Goal: Task Accomplishment & Management: Manage account settings

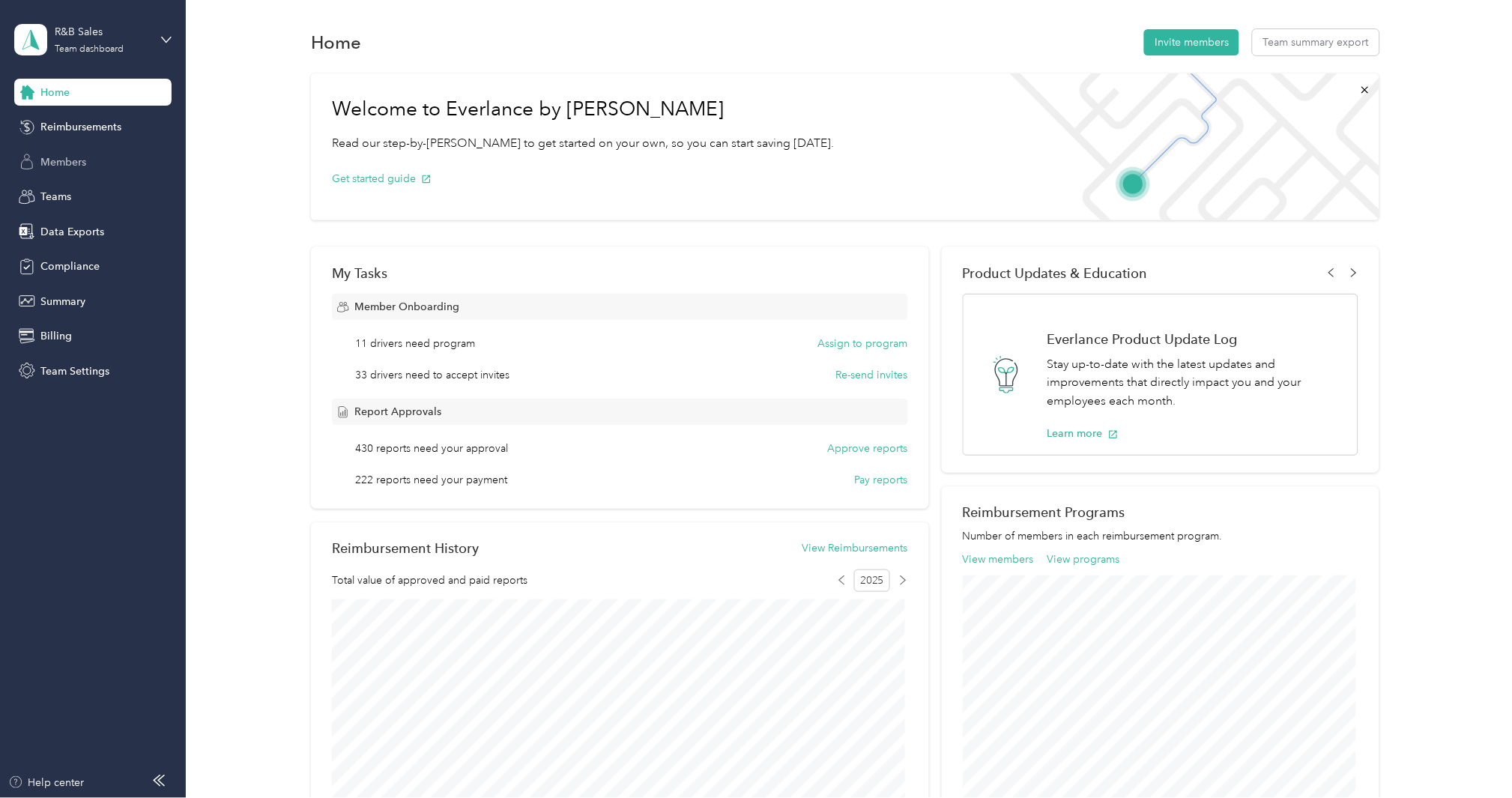
click at [61, 155] on span "Members" at bounding box center [63, 162] width 45 height 15
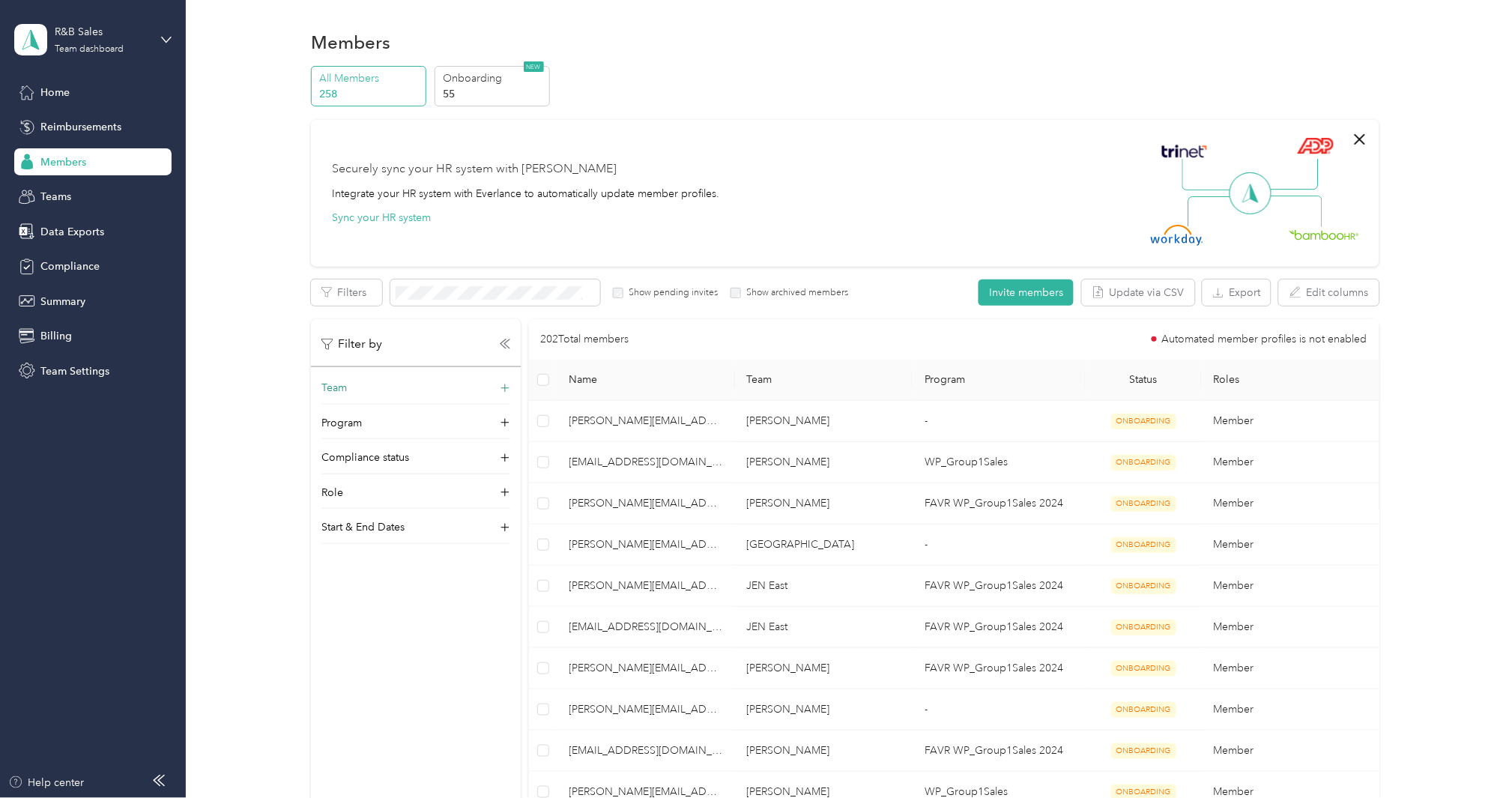
click at [500, 384] on icon at bounding box center [505, 388] width 15 height 15
click at [422, 454] on div "[PERSON_NAME] No managers" at bounding box center [416, 454] width 168 height 35
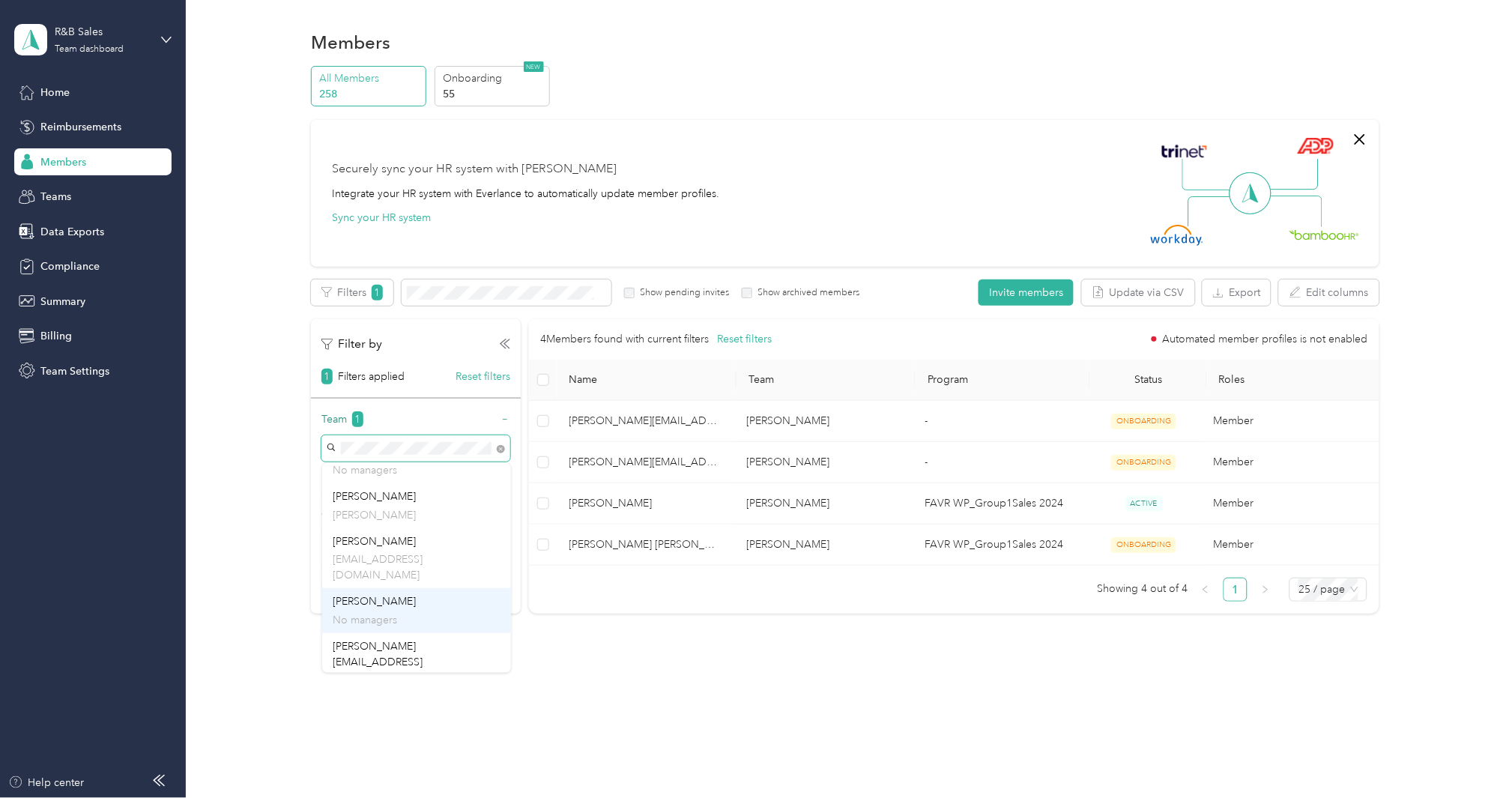
scroll to position [333, 0]
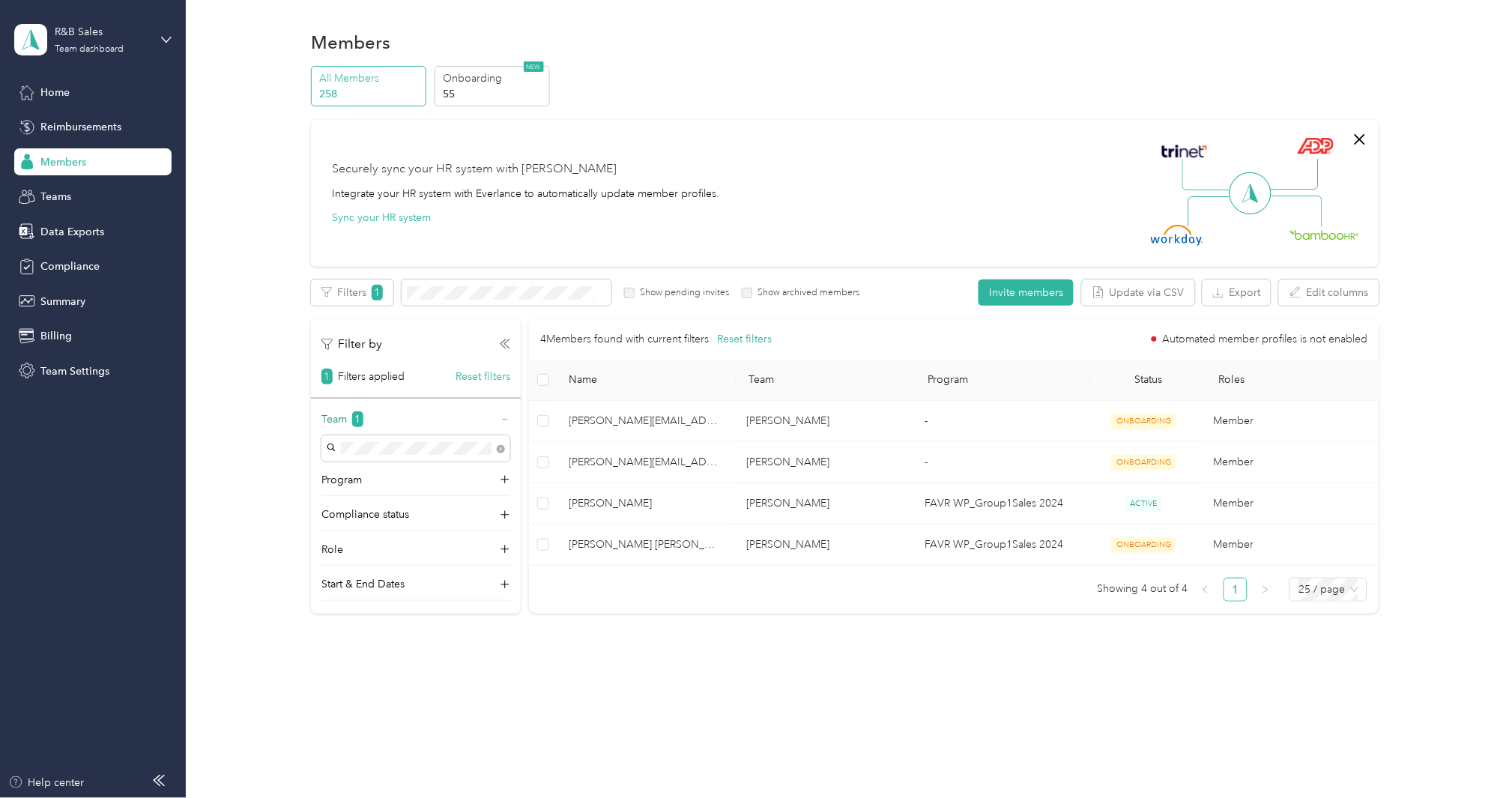
click at [416, 691] on p "No managers" at bounding box center [416, 698] width 168 height 15
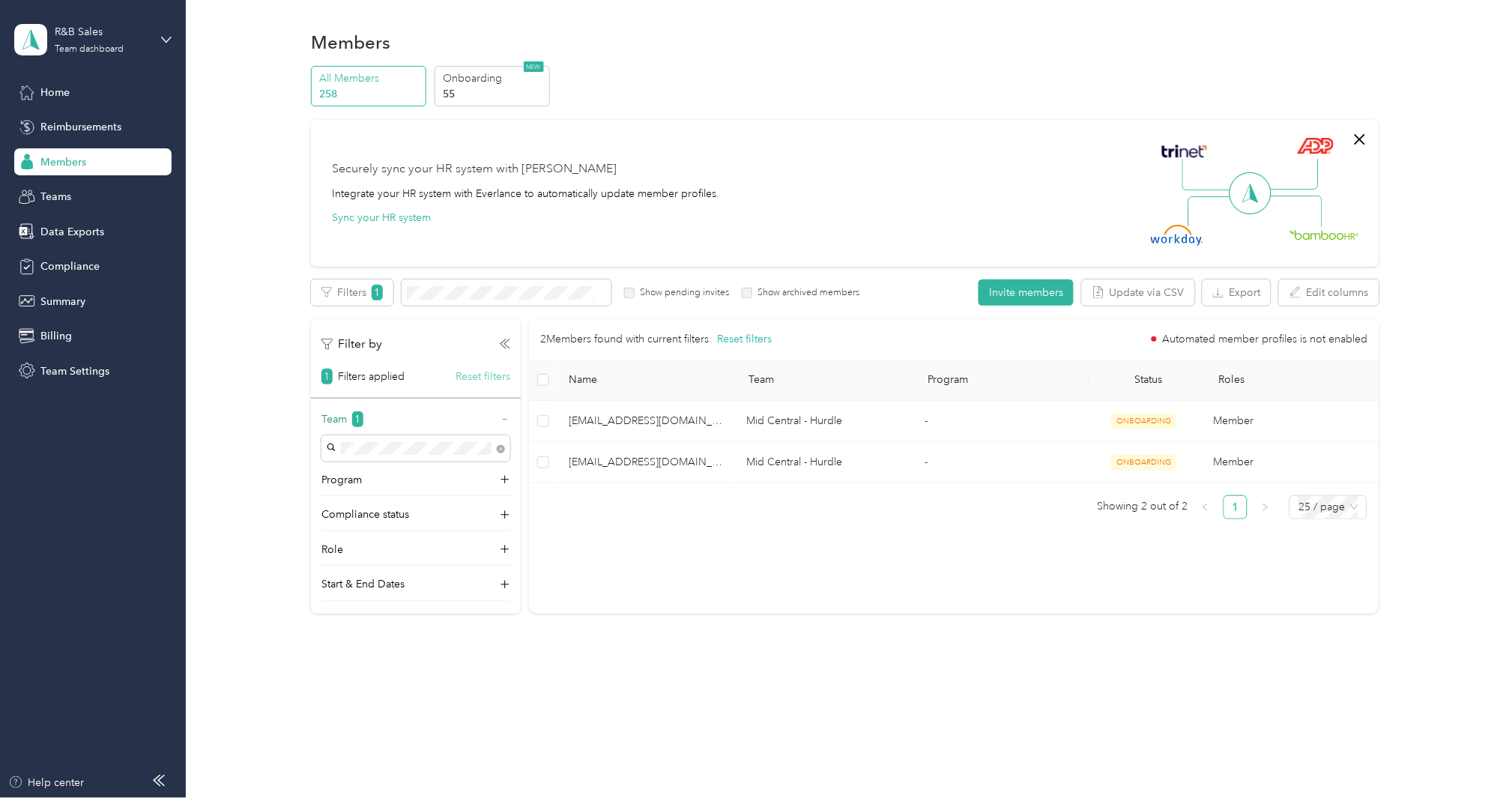
click at [500, 379] on button "Reset filters" at bounding box center [483, 376] width 55 height 15
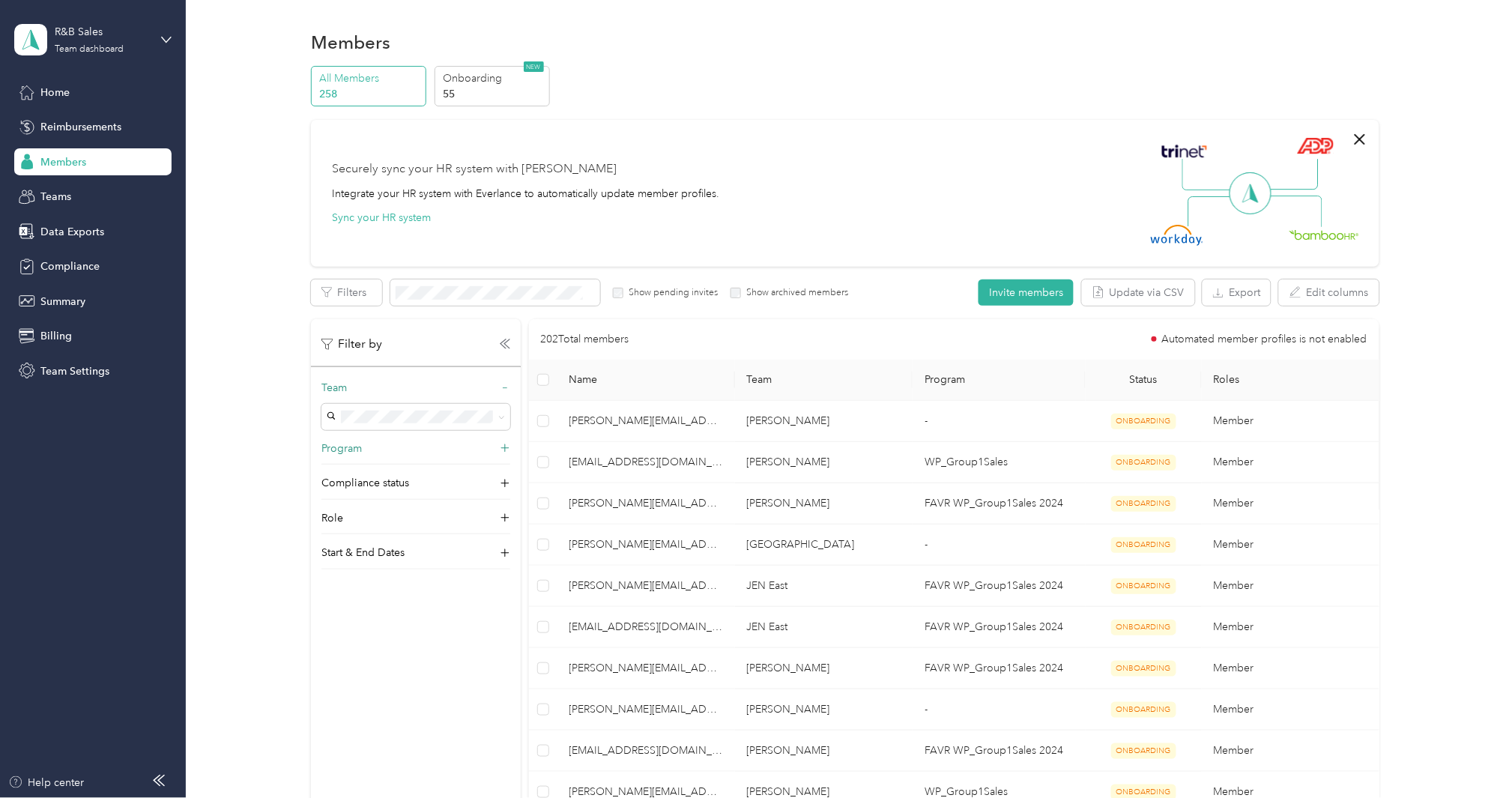
click at [498, 444] on div "Program" at bounding box center [416, 453] width 189 height 24
click at [405, 638] on div "FAVR WP_Group1Sales 2024 (FAVR)" at bounding box center [416, 643] width 168 height 32
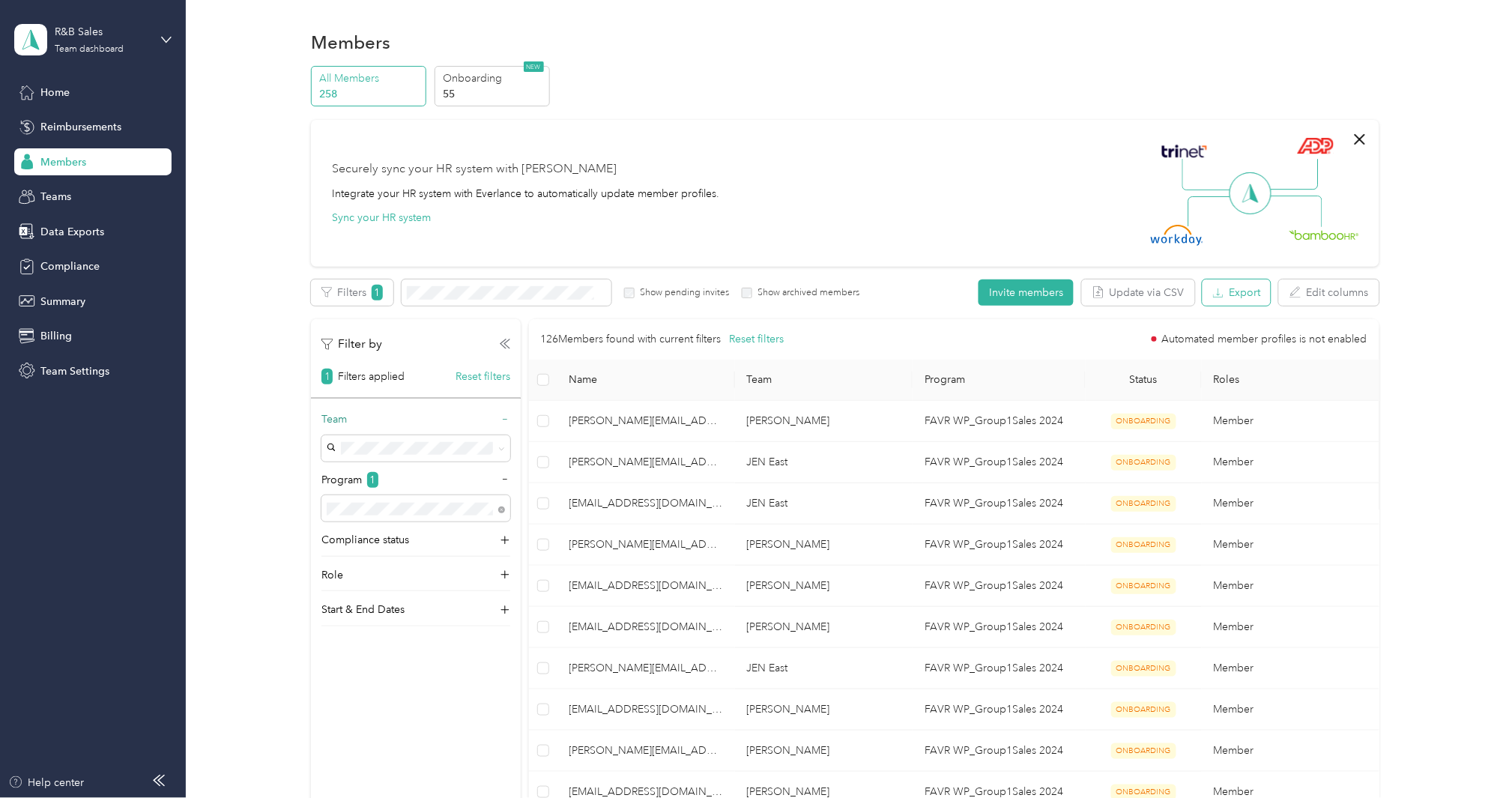
click at [1246, 297] on button "Export" at bounding box center [1237, 292] width 68 height 26
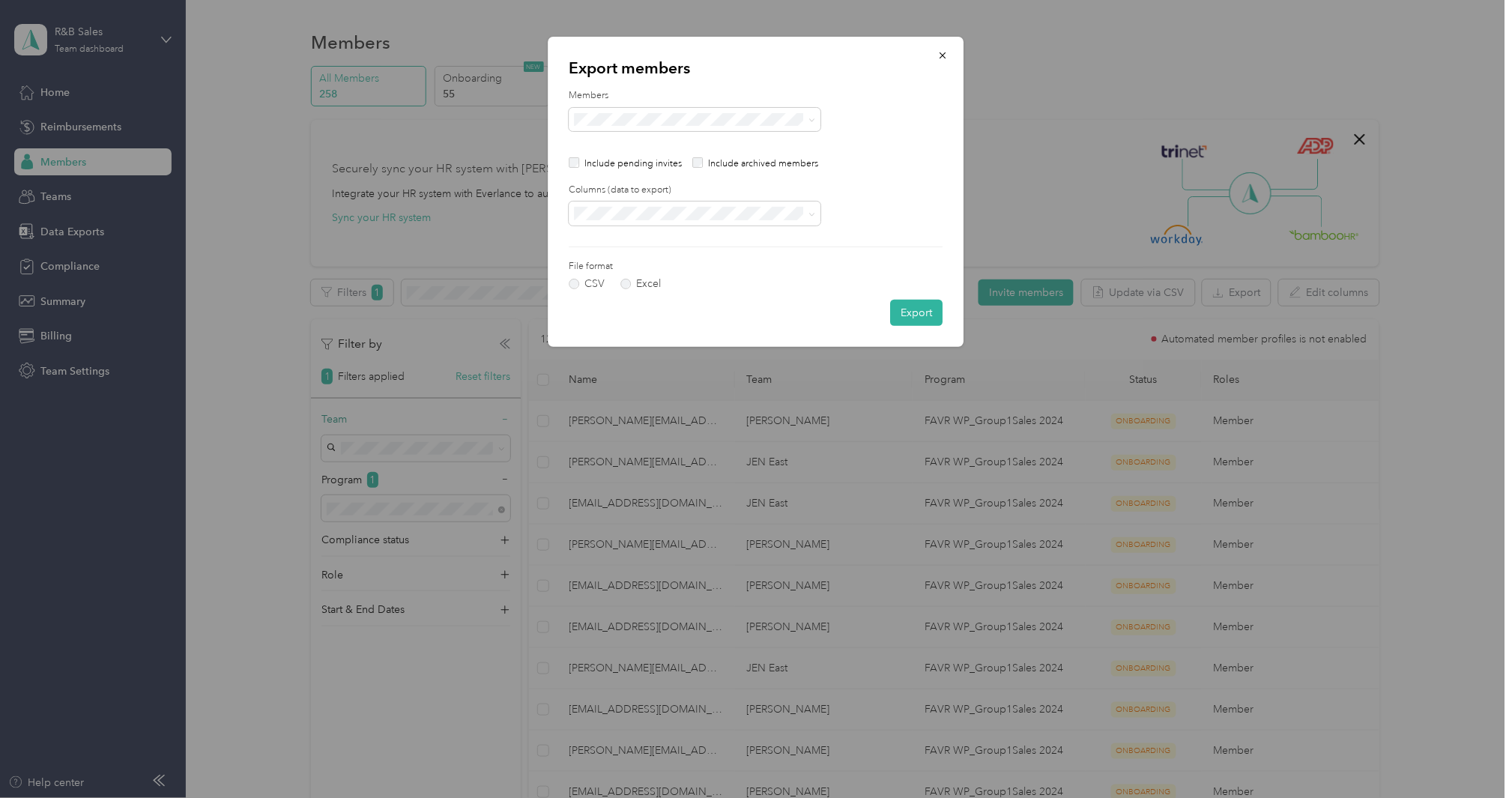
click at [632, 161] on p "Include pending invites" at bounding box center [633, 164] width 97 height 14
click at [901, 307] on button "Export" at bounding box center [917, 313] width 53 height 26
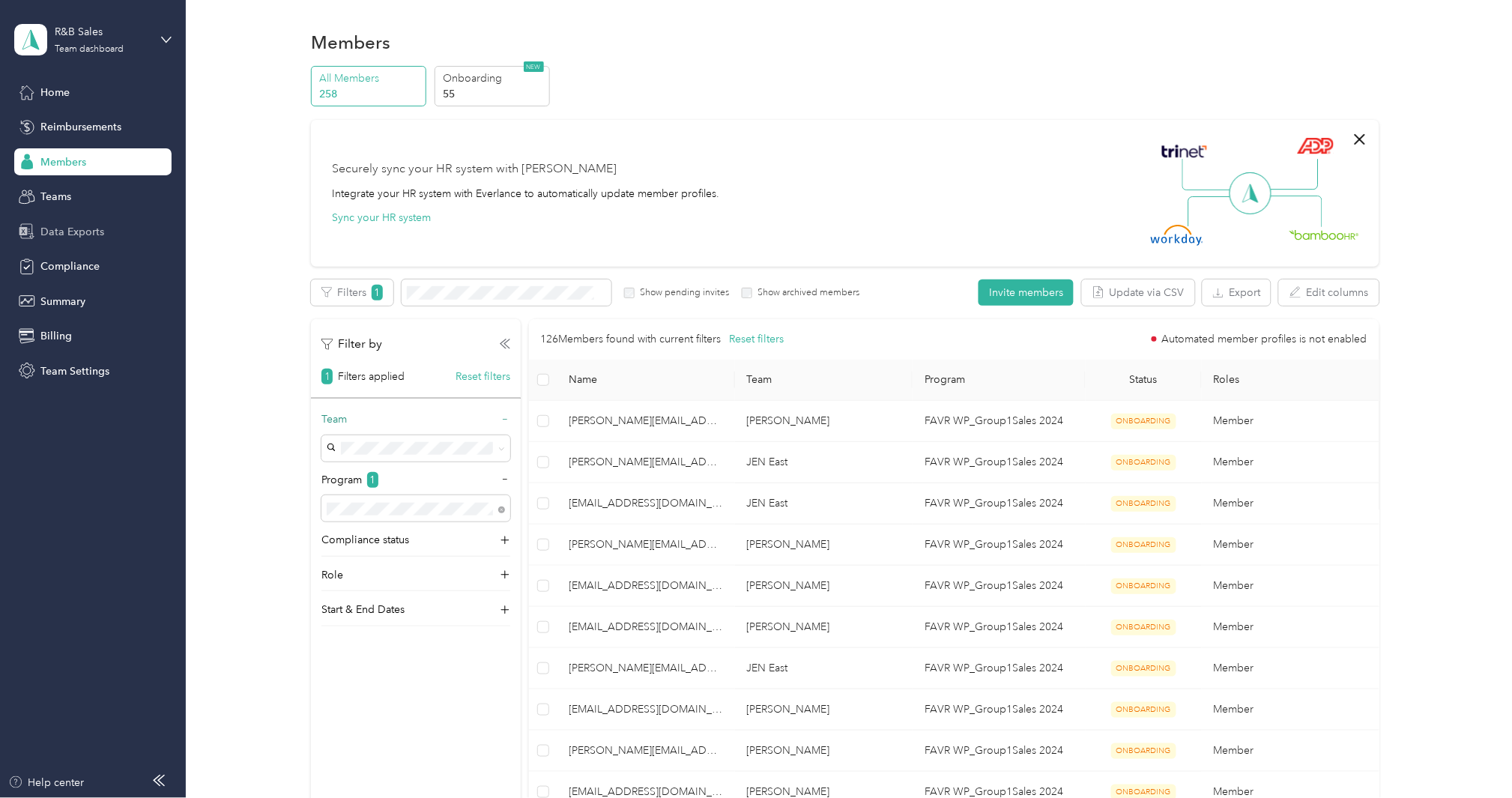
click at [105, 233] on div "Data Exports" at bounding box center [93, 231] width 157 height 27
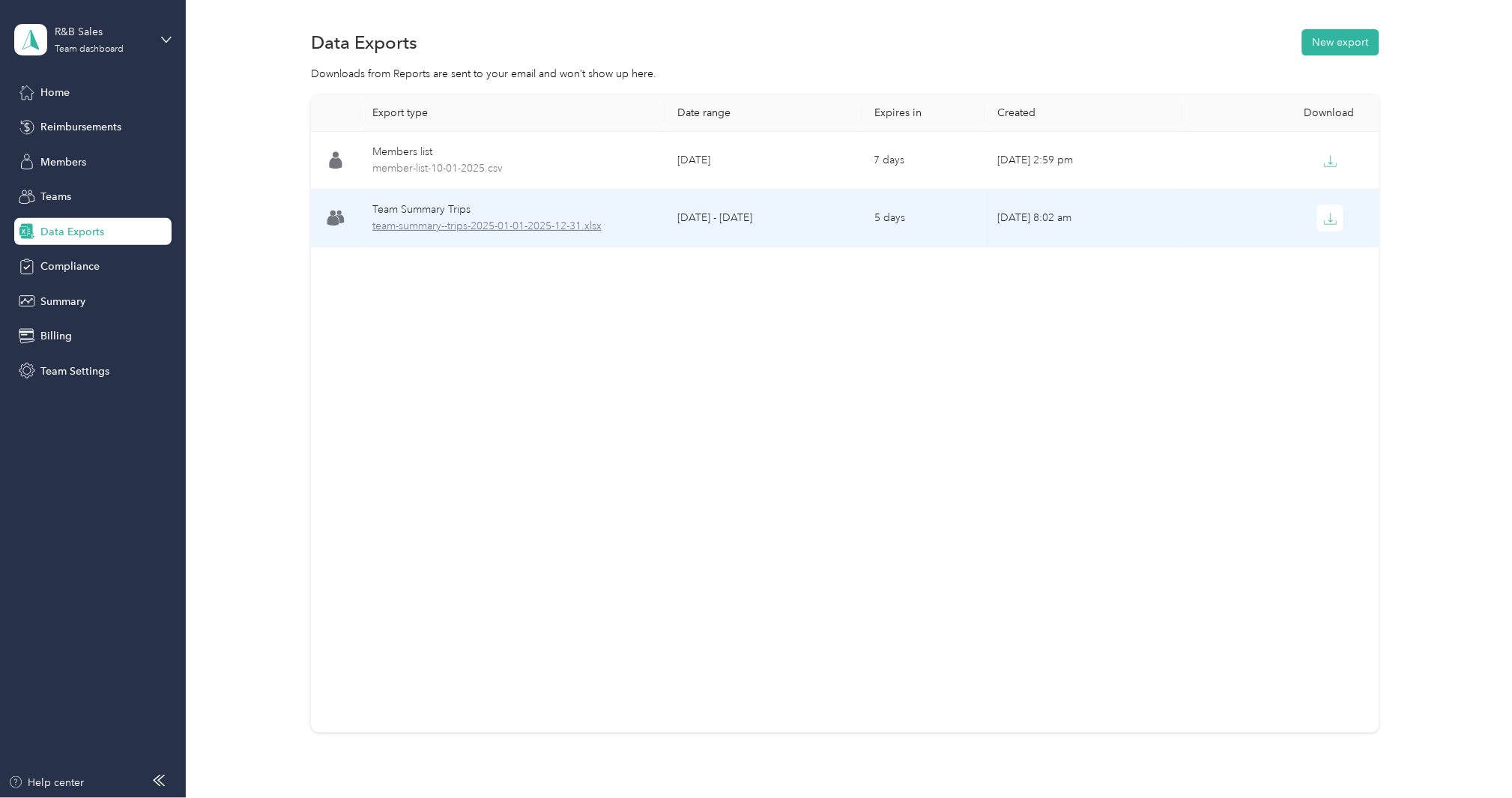
click at [444, 221] on span "team-summary--trips-2025-01-01-2025-12-31.xlsx" at bounding box center [513, 226] width 281 height 16
click at [1322, 225] on button "button" at bounding box center [1330, 217] width 27 height 27
